Goal: Use online tool/utility: Utilize a website feature to perform a specific function

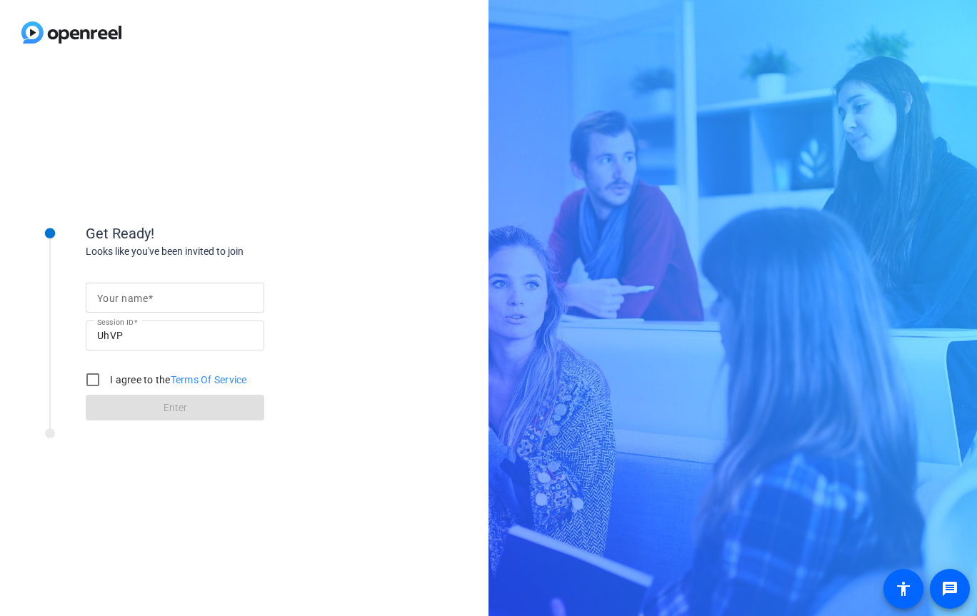
click at [224, 290] on input "Your name" at bounding box center [175, 297] width 156 height 17
type input "v"
type input "Æva Black"
click at [131, 379] on label "I agree to the Terms Of Service" at bounding box center [177, 380] width 140 height 14
click at [107, 379] on input "I agree to the Terms Of Service" at bounding box center [93, 380] width 29 height 29
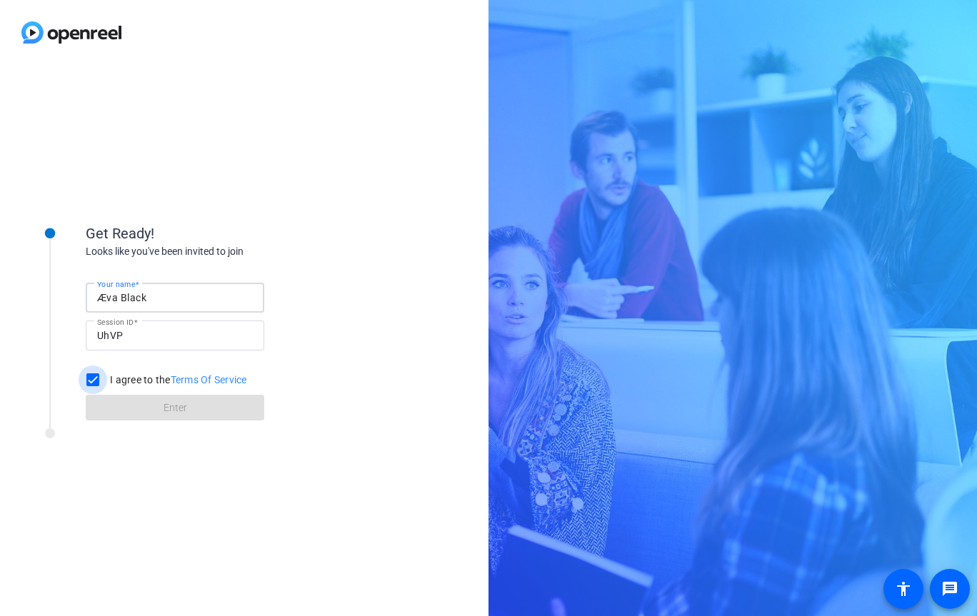
checkbox input "true"
click at [188, 403] on span at bounding box center [175, 408] width 179 height 34
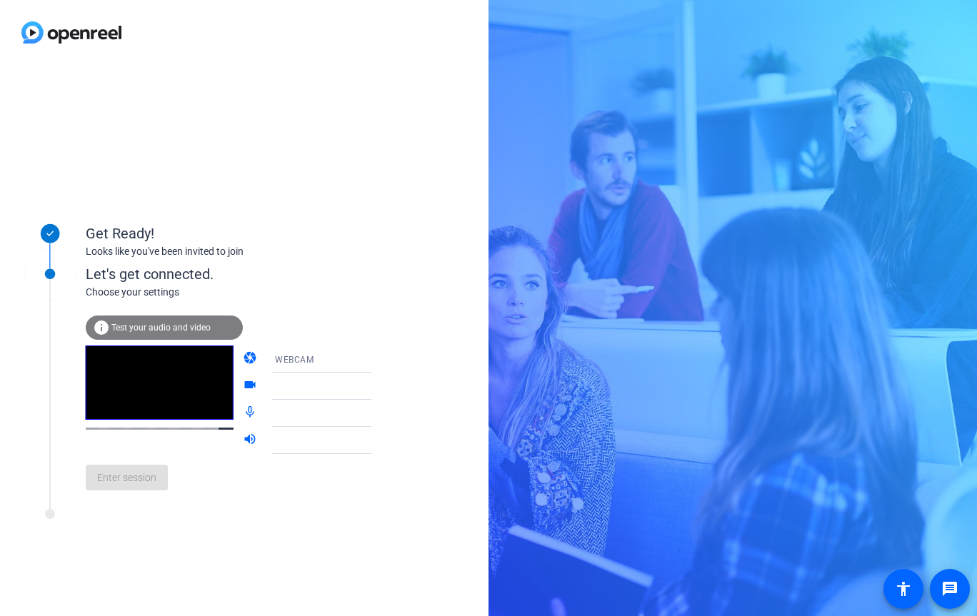
click at [344, 358] on div "WEBCAM" at bounding box center [328, 360] width 106 height 18
click at [320, 405] on mat-option "DESKTOP" at bounding box center [310, 415] width 122 height 29
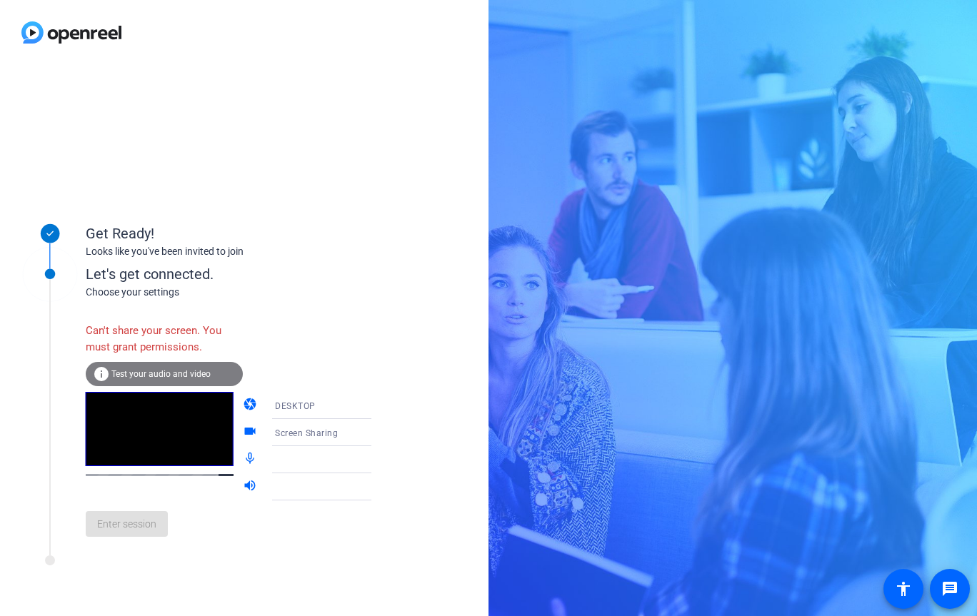
click at [185, 426] on video at bounding box center [160, 429] width 148 height 74
click at [286, 398] on div "DESKTOP" at bounding box center [328, 406] width 106 height 18
click at [294, 425] on mat-option "WEBCAM" at bounding box center [310, 433] width 122 height 29
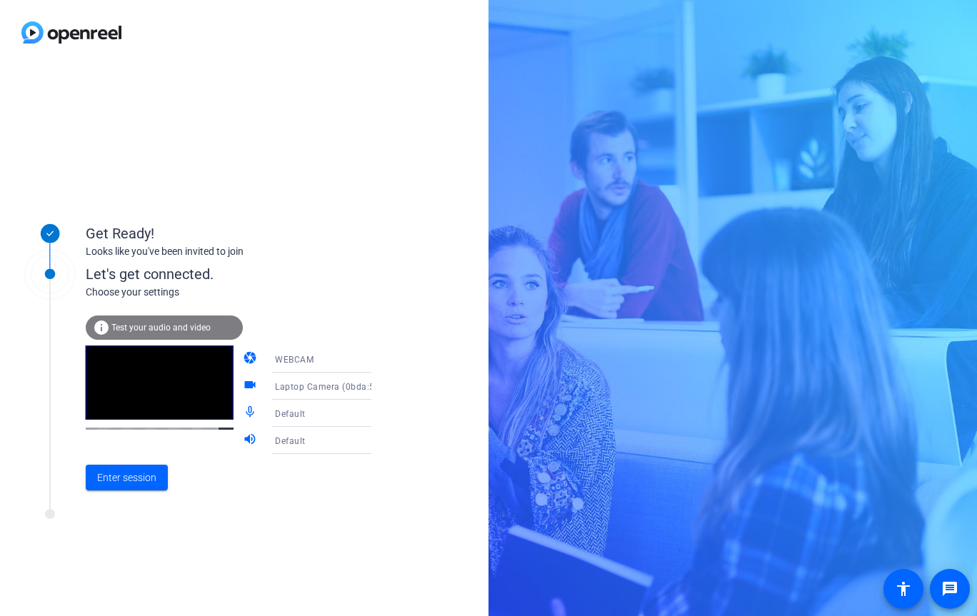
click at [377, 384] on icon at bounding box center [385, 386] width 17 height 17
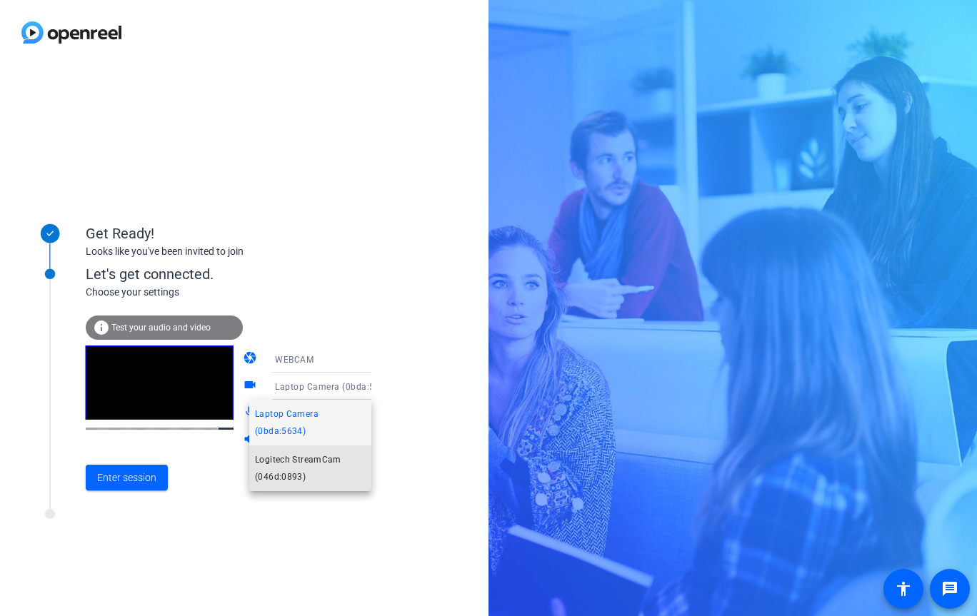
drag, startPoint x: 327, startPoint y: 455, endPoint x: 355, endPoint y: 418, distance: 46.4
click at [328, 455] on span "Logitech StreamCam (046d:0893)" at bounding box center [310, 468] width 111 height 34
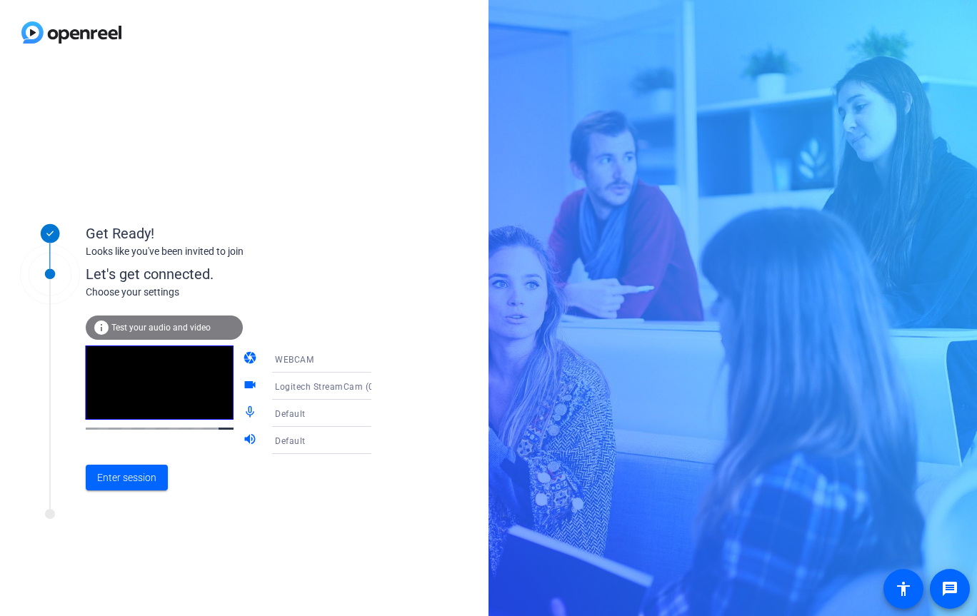
click at [377, 409] on icon at bounding box center [385, 413] width 17 height 17
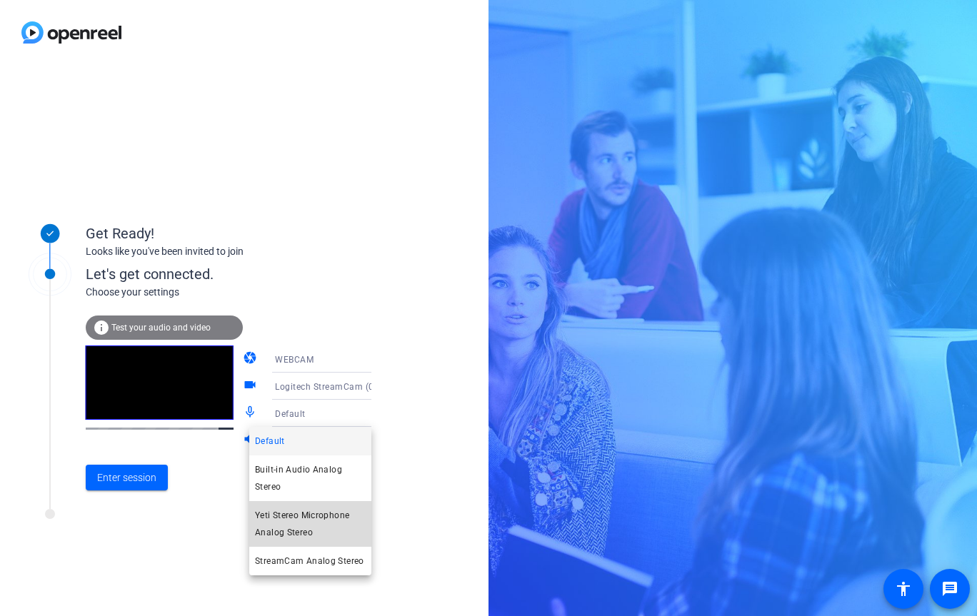
click at [325, 524] on span "Yeti Stereo Microphone Analog Stereo" at bounding box center [310, 524] width 111 height 34
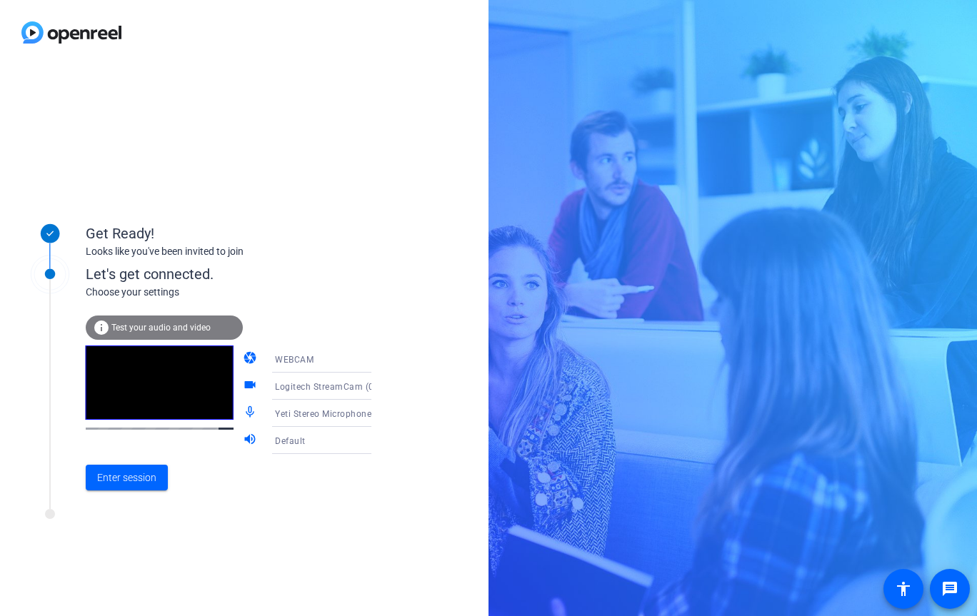
click at [377, 441] on icon at bounding box center [385, 440] width 17 height 17
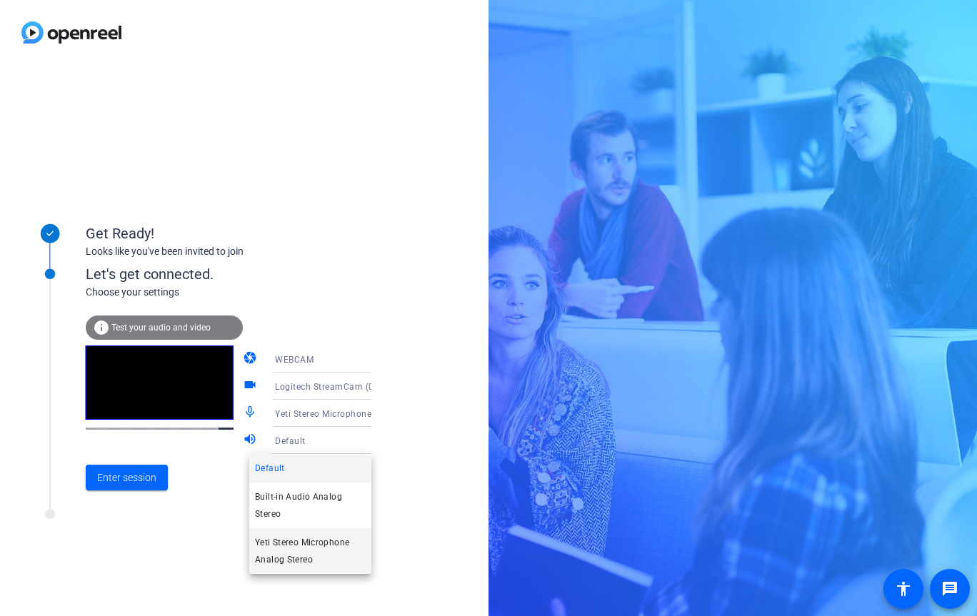
click at [338, 553] on span "Yeti Stereo Microphone Analog Stereo" at bounding box center [310, 551] width 111 height 34
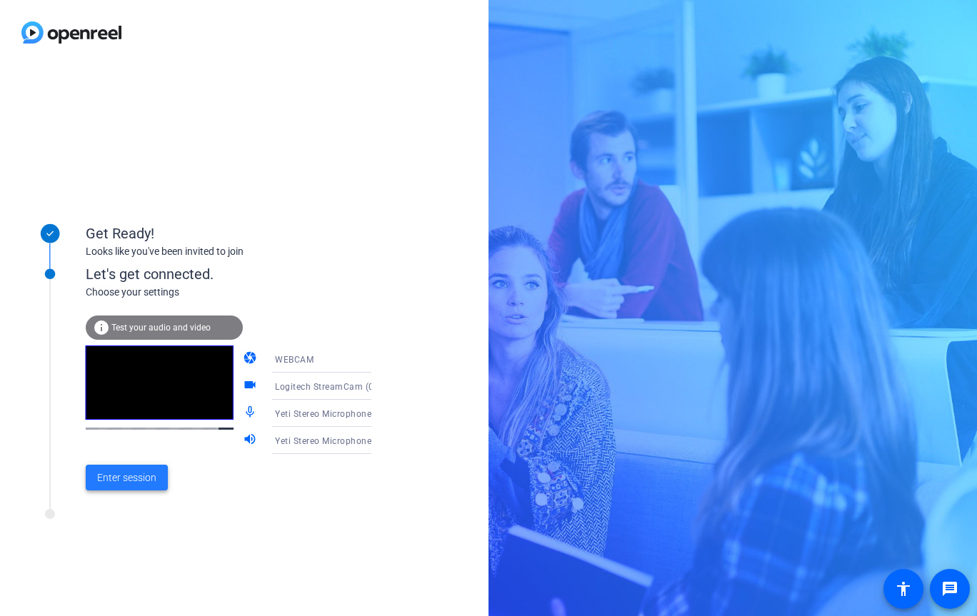
click at [138, 487] on span at bounding box center [127, 478] width 82 height 34
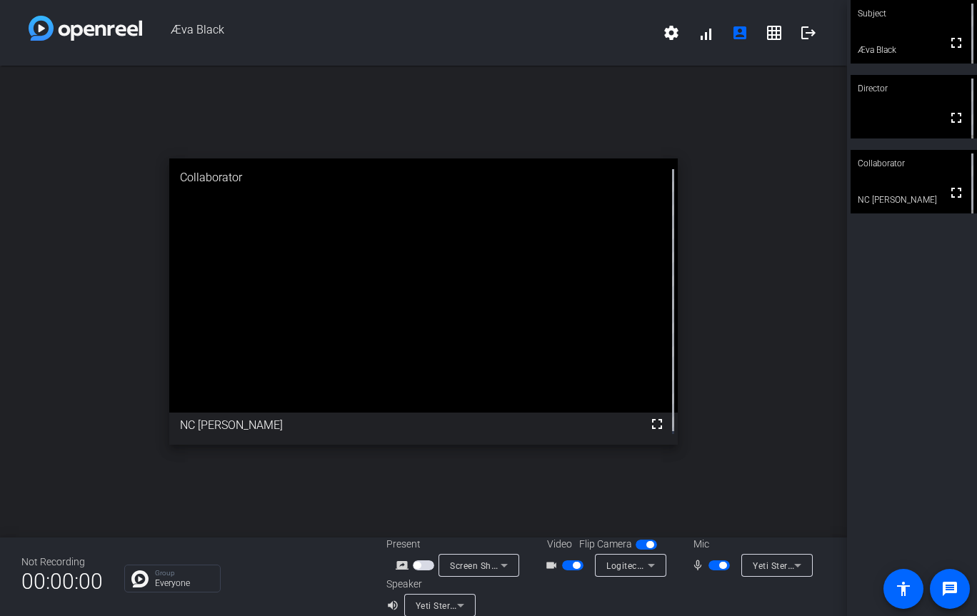
click at [719, 564] on span "button" at bounding box center [722, 565] width 7 height 7
click at [716, 564] on span "button" at bounding box center [718, 566] width 21 height 10
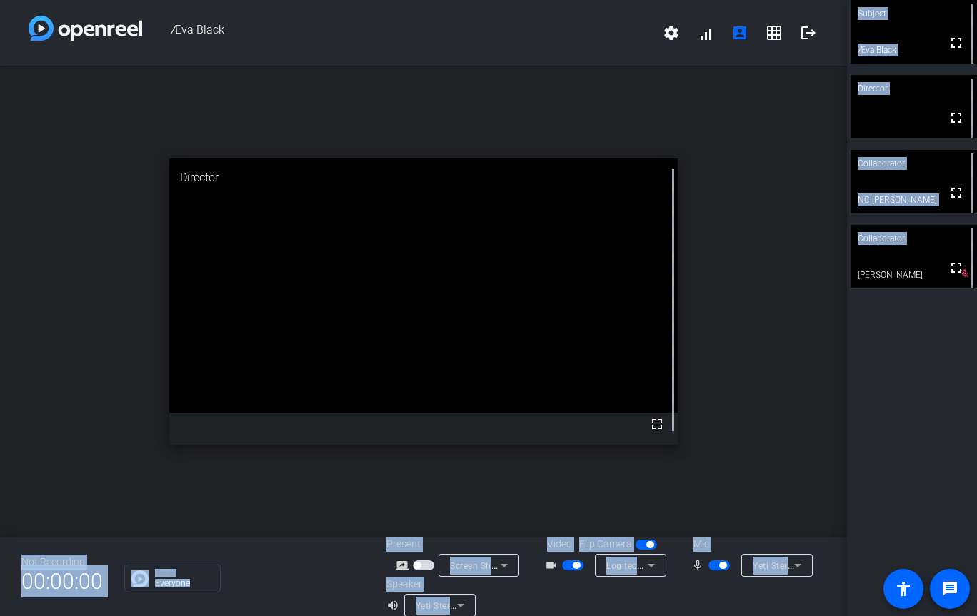
drag, startPoint x: 822, startPoint y: 408, endPoint x: 668, endPoint y: 391, distance: 154.6
click at [668, 391] on div "Æva Black settings signal_cellular_alt account_box grid_on logout open_in_new D…" at bounding box center [488, 308] width 977 height 616
click at [935, 413] on div "Subject fullscreen Æva Black Director fullscreen Collaborator fullscreen NC [PE…" at bounding box center [912, 308] width 130 height 616
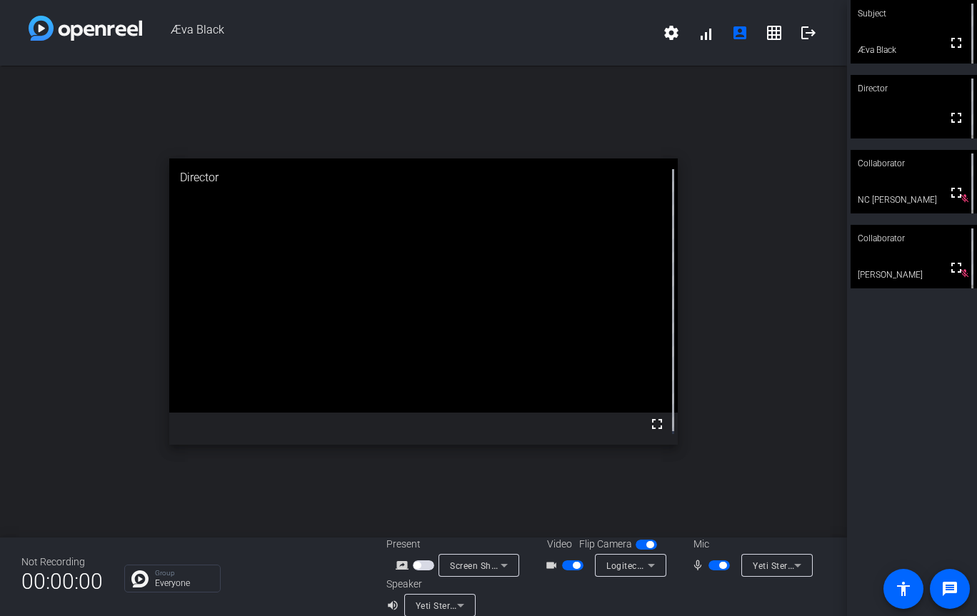
click at [723, 568] on span "button" at bounding box center [718, 566] width 21 height 10
click at [718, 561] on span "button" at bounding box center [718, 566] width 21 height 10
click at [663, 34] on mat-icon "settings" at bounding box center [671, 32] width 17 height 17
click at [537, 33] on div at bounding box center [488, 308] width 977 height 616
click at [721, 566] on span "button" at bounding box center [722, 565] width 7 height 7
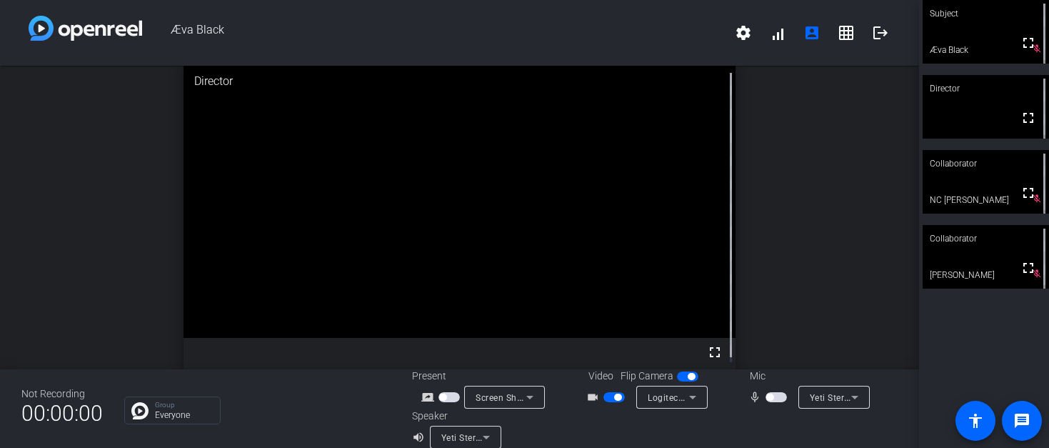
click at [771, 398] on span "button" at bounding box center [776, 397] width 21 height 10
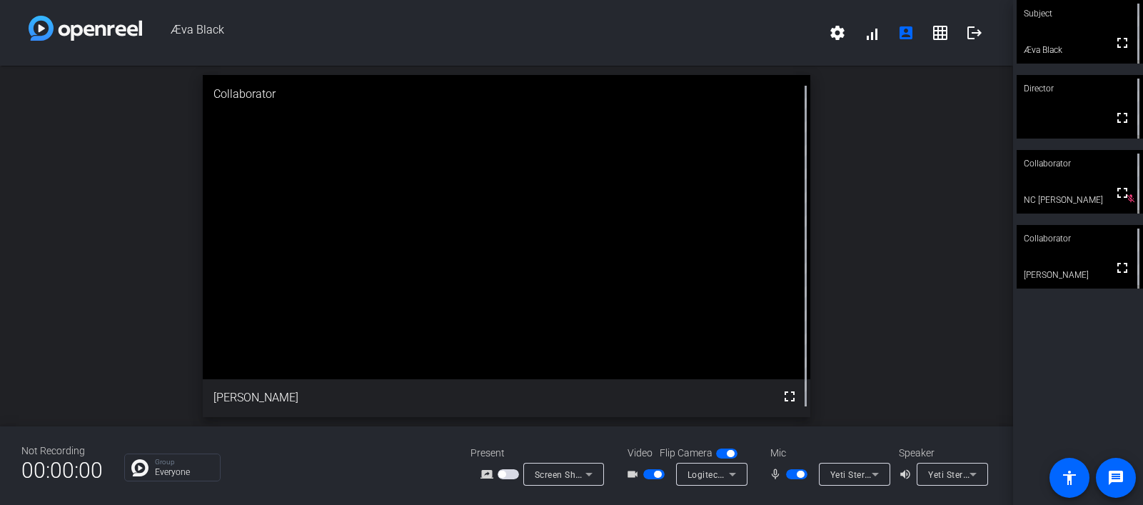
click at [800, 473] on span "button" at bounding box center [800, 474] width 7 height 7
click at [795, 478] on span "button" at bounding box center [796, 474] width 21 height 10
drag, startPoint x: 871, startPoint y: 493, endPoint x: 873, endPoint y: 541, distance: 48.6
click at [873, 505] on html "Accessibility Screen-Reader Guide, Feedback, and Issue Reporting | New window Æ…" at bounding box center [571, 252] width 1143 height 505
click at [976, 338] on div "Subject fullscreen Æva Black Director fullscreen Collaborator fullscreen NC [PE…" at bounding box center [1078, 252] width 130 height 505
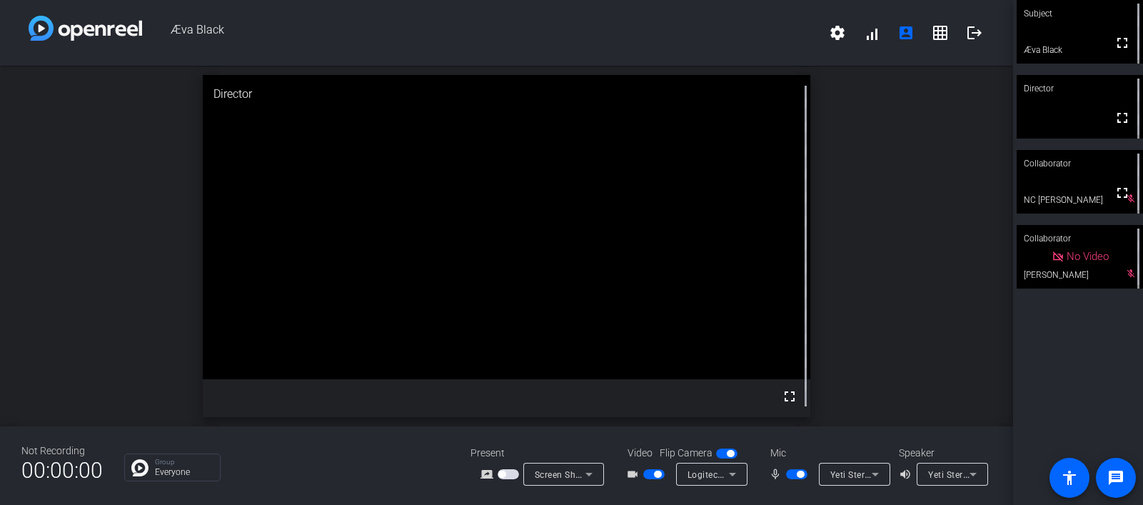
click at [797, 472] on span "button" at bounding box center [800, 474] width 7 height 7
click at [798, 474] on span "button" at bounding box center [796, 474] width 21 height 10
click at [799, 477] on span "button" at bounding box center [800, 474] width 7 height 7
click at [791, 471] on span "button" at bounding box center [790, 474] width 7 height 7
drag, startPoint x: 924, startPoint y: 319, endPoint x: 793, endPoint y: 298, distance: 132.4
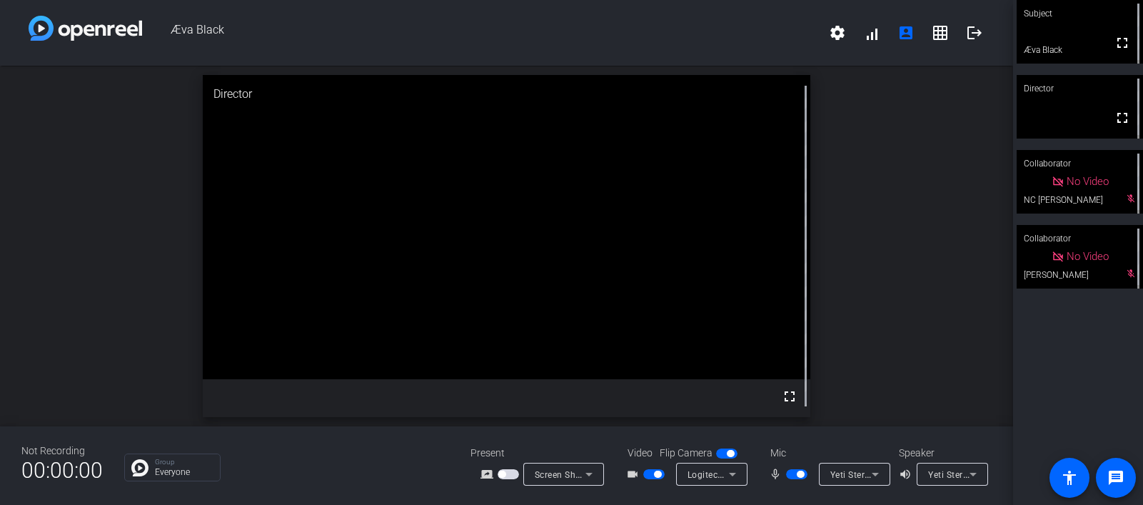
click at [793, 298] on div "open_in_new Director fullscreen" at bounding box center [506, 246] width 1013 height 361
click at [976, 341] on div "Subject fullscreen Æva Black Director fullscreen Collaborator No Video NC [PERS…" at bounding box center [1078, 252] width 130 height 505
click at [976, 326] on div "Subject fullscreen Æva Black Director fullscreen Collaborator fullscreen NC [PE…" at bounding box center [1078, 252] width 130 height 505
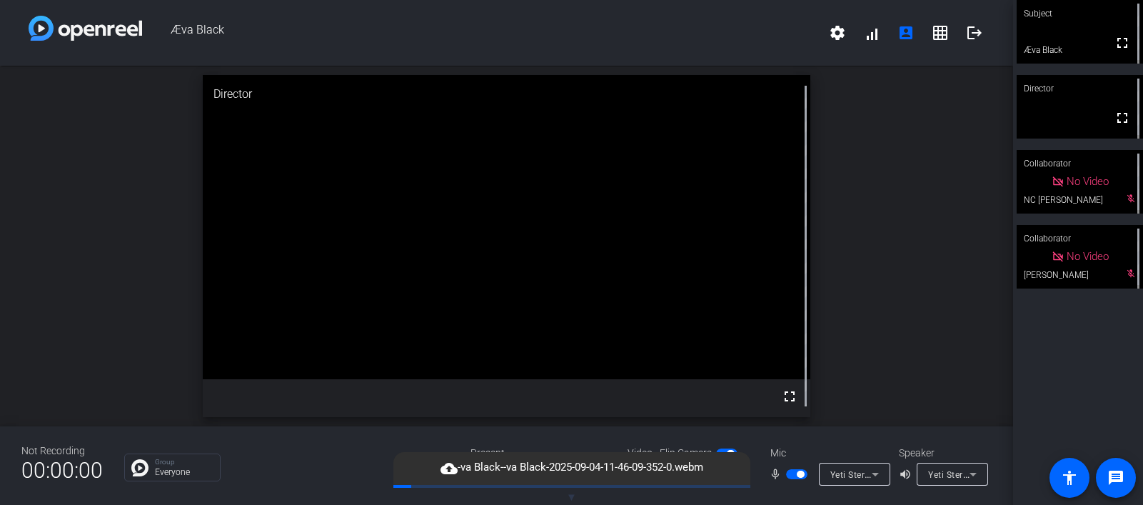
drag, startPoint x: 155, startPoint y: 256, endPoint x: 163, endPoint y: 420, distance: 163.7
click at [163, 423] on div "open_in_new Director fullscreen" at bounding box center [506, 246] width 1013 height 361
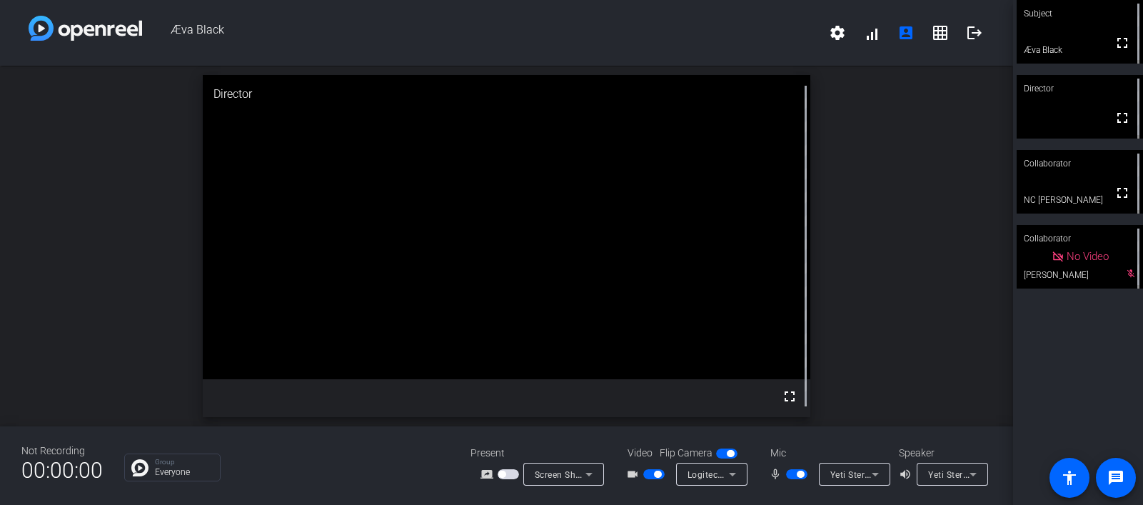
click at [976, 341] on div "Subject fullscreen Æva Black Director fullscreen Collaborator fullscreen NC [PE…" at bounding box center [1078, 252] width 130 height 505
click at [976, 25] on mat-icon "logout" at bounding box center [974, 32] width 17 height 17
